Goal: Transaction & Acquisition: Purchase product/service

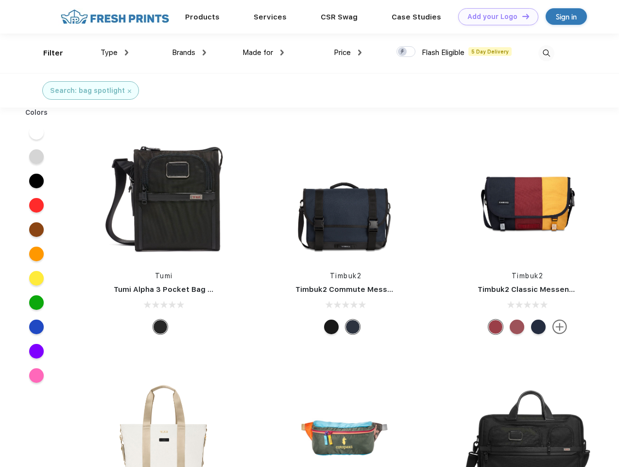
click at [495, 17] on link "Add your Logo Design Tool" at bounding box center [498, 16] width 80 height 17
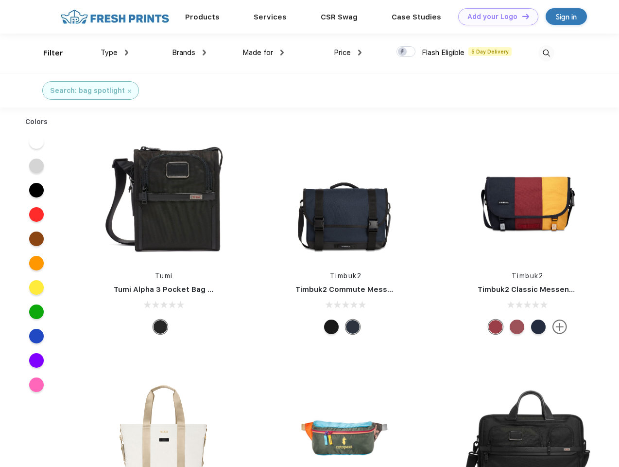
click at [0, 0] on div "Design Tool" at bounding box center [0, 0] width 0 height 0
click at [521, 16] on link "Add your Logo Design Tool" at bounding box center [498, 16] width 80 height 17
click at [47, 53] on div "Filter" at bounding box center [53, 53] width 20 height 11
click at [115, 52] on span "Type" at bounding box center [109, 52] width 17 height 9
click at [189, 52] on span "Brands" at bounding box center [183, 52] width 23 height 9
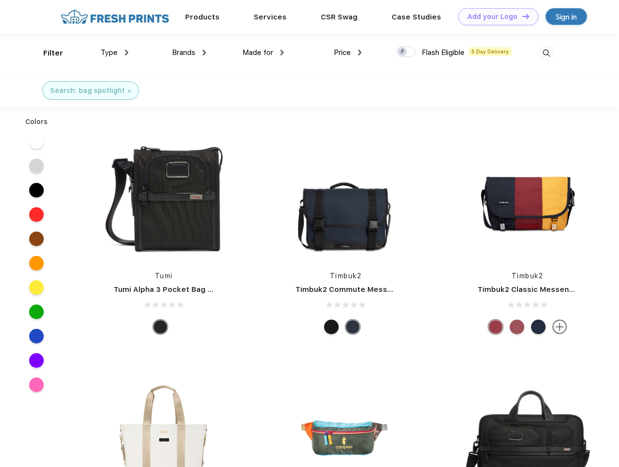
click at [263, 52] on span "Made for" at bounding box center [258, 52] width 31 height 9
click at [348, 52] on span "Price" at bounding box center [342, 52] width 17 height 9
click at [406, 52] on div at bounding box center [406, 51] width 19 height 11
click at [403, 52] on input "checkbox" at bounding box center [400, 49] width 6 height 6
click at [546, 53] on img at bounding box center [546, 53] width 16 height 16
